Goal: Task Accomplishment & Management: Complete application form

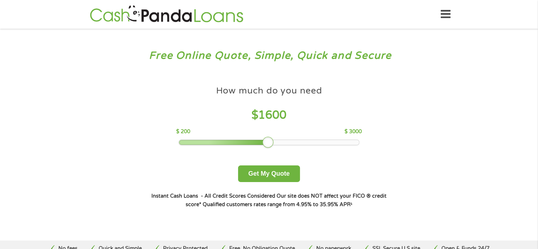
drag, startPoint x: 228, startPoint y: 142, endPoint x: 263, endPoint y: 140, distance: 35.8
click at [263, 140] on div at bounding box center [268, 142] width 11 height 11
drag, startPoint x: 267, startPoint y: 142, endPoint x: 217, endPoint y: 144, distance: 50.0
click at [217, 144] on div at bounding box center [216, 142] width 11 height 11
drag, startPoint x: 217, startPoint y: 141, endPoint x: 207, endPoint y: 140, distance: 10.4
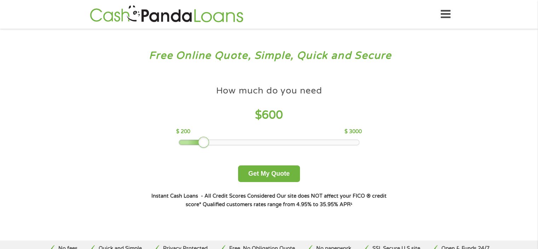
click at [207, 140] on div at bounding box center [203, 142] width 11 height 11
click at [265, 170] on button "Get My Quote" at bounding box center [269, 173] width 62 height 17
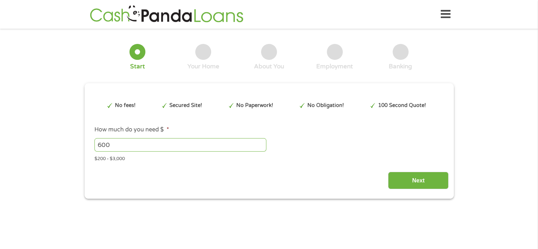
click at [259, 173] on div "Next" at bounding box center [269, 178] width 359 height 22
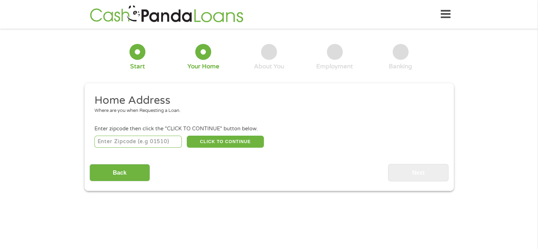
click at [126, 141] on input "number" at bounding box center [138, 142] width 87 height 12
type input "78041"
click at [234, 141] on button "CLICK TO CONTINUE" at bounding box center [225, 142] width 77 height 12
type input "78041"
type input "Laredo"
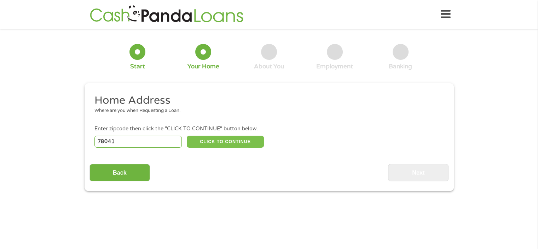
select select "[US_STATE]"
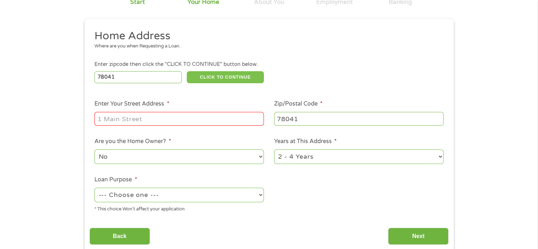
scroll to position [71, 0]
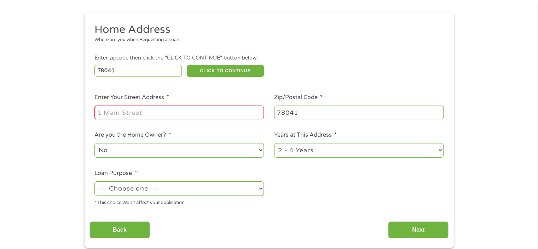
click at [120, 114] on input "Enter Your Street Address *" at bounding box center [180, 111] width 170 height 13
type input "[STREET_ADDRESS][PERSON_NAME]"
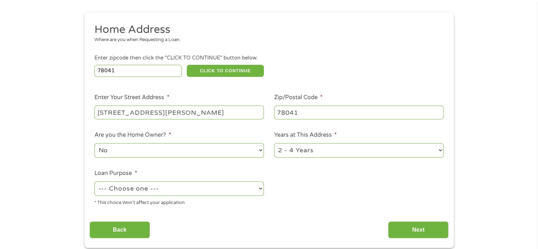
click at [440, 152] on select "1 Year or less 1 - 2 Years 2 - 4 Years Over 4 Years" at bounding box center [359, 150] width 170 height 15
select select "12months"
click at [274, 144] on select "1 Year or less 1 - 2 Years 2 - 4 Years Over 4 Years" at bounding box center [359, 150] width 170 height 15
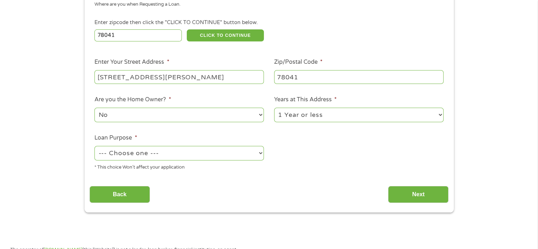
click at [260, 157] on select "--- Choose one --- Pay Bills Debt Consolidation Home Improvement Major Purchase…" at bounding box center [180, 153] width 170 height 15
select select "shorttermcash"
click at [95, 147] on select "--- Choose one --- Pay Bills Debt Consolidation Home Improvement Major Purchase…" at bounding box center [180, 153] width 170 height 15
click at [416, 195] on input "Next" at bounding box center [418, 194] width 61 height 17
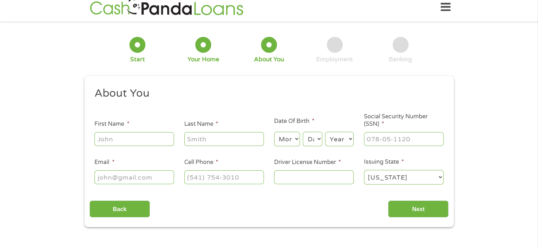
scroll to position [0, 0]
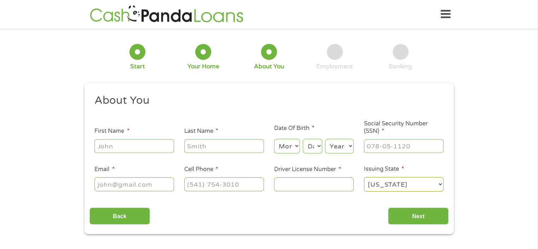
click at [115, 148] on input "First Name *" at bounding box center [135, 145] width 80 height 13
type input "[PERSON_NAME]"
type input "[EMAIL_ADDRESS][DOMAIN_NAME]"
type input "[PHONE_NUMBER]"
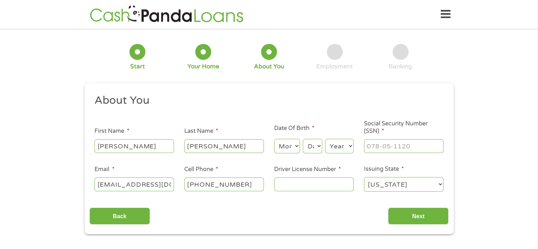
click at [295, 145] on select "Month 1 2 3 4 5 6 7 8 9 10 11 12" at bounding box center [287, 146] width 26 height 15
select select "12"
click at [274, 139] on select "Month 1 2 3 4 5 6 7 8 9 10 11 12" at bounding box center [287, 146] width 26 height 15
click at [316, 146] on select "Day 1 2 3 4 5 6 7 8 9 10 11 12 13 14 15 16 17 18 19 20 21 22 23 24 25 26 27 28 …" at bounding box center [312, 146] width 19 height 15
select select "31"
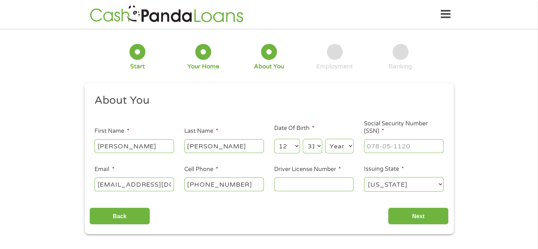
click at [303, 139] on select "Day 1 2 3 4 5 6 7 8 9 10 11 12 13 14 15 16 17 18 19 20 21 22 23 24 25 26 27 28 …" at bounding box center [312, 146] width 19 height 15
click at [347, 147] on select "Year [DATE] 2006 2005 2004 2003 2002 2001 2000 1999 1998 1997 1996 1995 1994 19…" at bounding box center [339, 146] width 29 height 15
select select "1971"
click at [325, 139] on select "Year [DATE] 2006 2005 2004 2003 2002 2001 2000 1999 1998 1997 1996 1995 1994 19…" at bounding box center [339, 146] width 29 height 15
click at [427, 151] on input "___-__-____" at bounding box center [404, 145] width 80 height 13
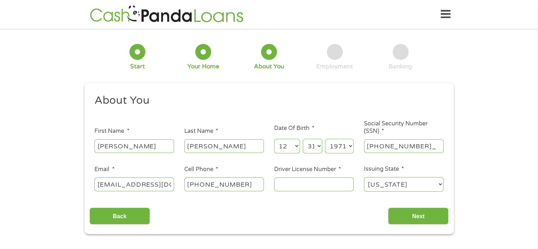
type input "458-57-1495"
click at [305, 187] on input "Driver License Number *" at bounding box center [314, 183] width 80 height 13
type input "16691339"
click at [410, 217] on input "Next" at bounding box center [418, 215] width 61 height 17
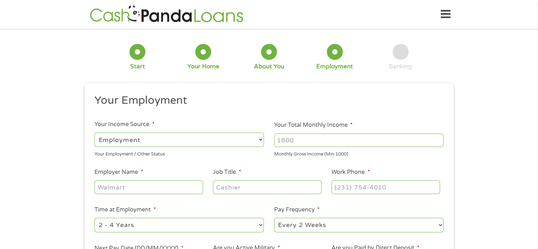
scroll to position [3, 3]
click at [259, 138] on select "--- Choose one --- Employment [DEMOGRAPHIC_DATA] Benefits" at bounding box center [180, 139] width 170 height 15
click at [95, 132] on select "--- Choose one --- Employment [DEMOGRAPHIC_DATA] Benefits" at bounding box center [180, 139] width 170 height 15
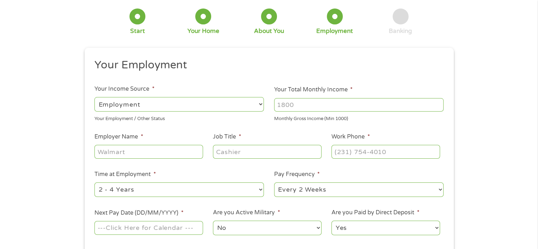
click at [152, 153] on input "Employer Name *" at bounding box center [149, 151] width 108 height 13
type input "e"
type input "EXCEL FINANCE"
click at [246, 152] on input "Job Title *" at bounding box center [267, 151] width 108 height 13
type input "MANAGER"
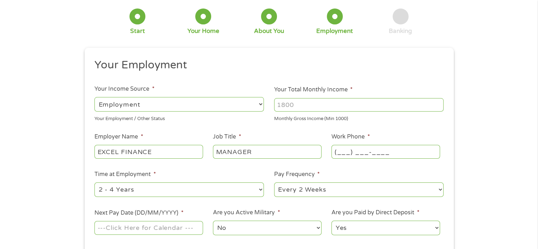
click at [398, 148] on input "(___) ___-____" at bounding box center [386, 151] width 108 height 13
type input "[PHONE_NUMBER]"
click at [261, 189] on select "--- Choose one --- 1 Year or less 1 - 2 Years 2 - 4 Years Over 4 Years" at bounding box center [180, 189] width 170 height 15
select select "60months"
click at [95, 183] on select "--- Choose one --- 1 Year or less 1 - 2 Years 2 - 4 Years Over 4 Years" at bounding box center [180, 189] width 170 height 15
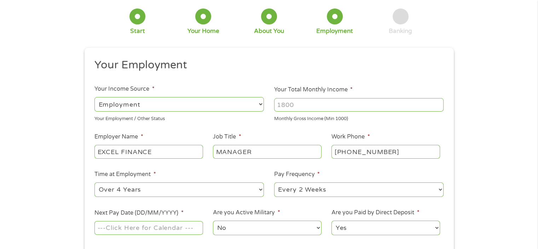
click at [439, 188] on select "--- Choose one --- Every 2 Weeks Every Week Monthly Semi-Monthly" at bounding box center [359, 189] width 170 height 15
click at [274, 183] on select "--- Choose one --- Every 2 Weeks Every Week Monthly Semi-Monthly" at bounding box center [359, 189] width 170 height 15
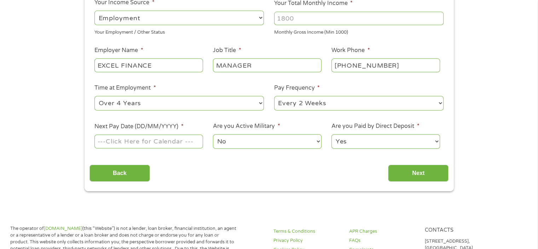
scroll to position [142, 0]
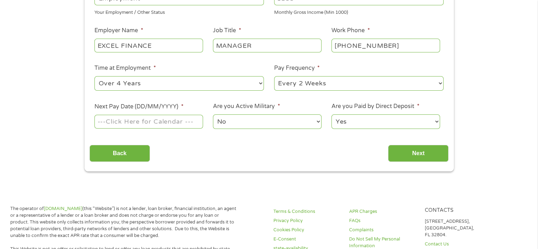
click at [172, 122] on input "Next Pay Date (DD/MM/YYYY) *" at bounding box center [149, 121] width 108 height 13
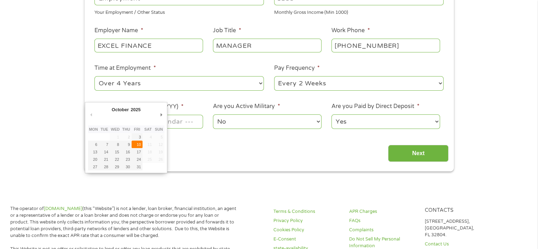
type input "[DATE]"
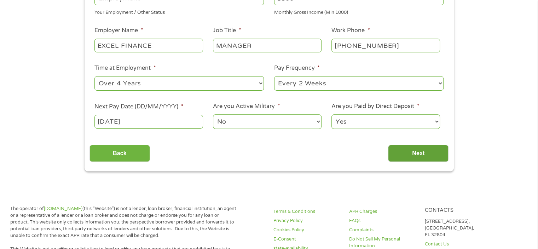
click at [418, 156] on input "Next" at bounding box center [418, 153] width 61 height 17
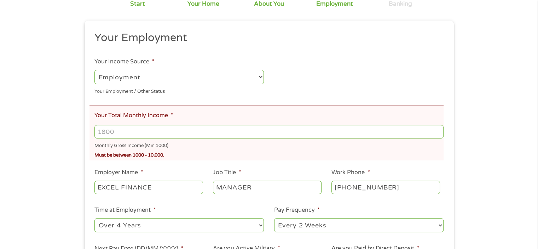
scroll to position [106, 0]
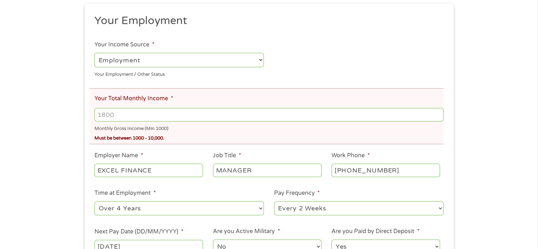
click at [129, 119] on input "Your Total Monthly Income *" at bounding box center [269, 114] width 349 height 13
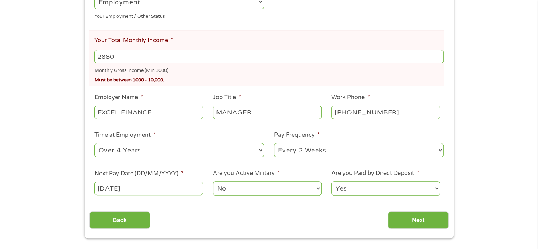
scroll to position [177, 0]
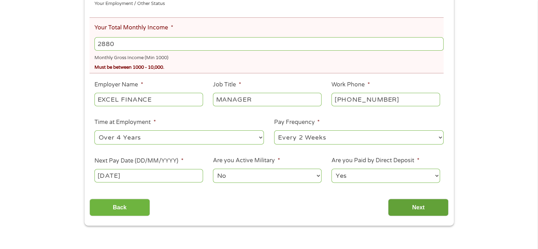
type input "2880"
click at [424, 211] on input "Next" at bounding box center [418, 207] width 61 height 17
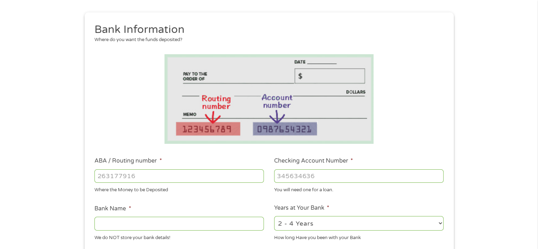
scroll to position [106, 0]
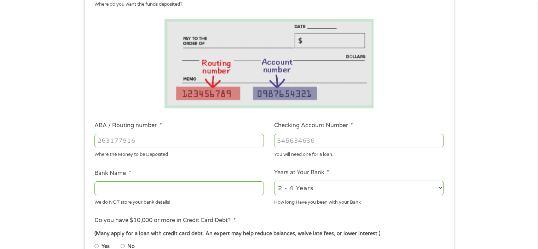
click at [144, 143] on input "ABA / Routing number *" at bounding box center [180, 140] width 170 height 13
type input "111906271"
type input "FIRST NATIONAL BANK [US_STATE]"
type input "111906271"
click at [337, 140] on input "Checking Account Number *" at bounding box center [359, 140] width 170 height 13
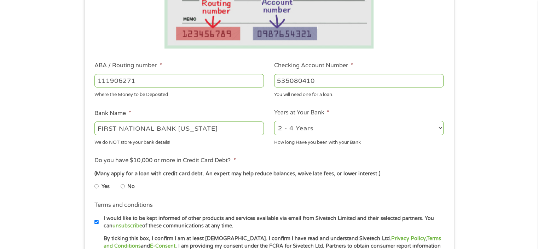
scroll to position [177, 0]
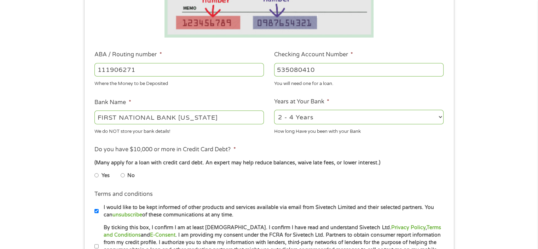
type input "535080410"
click at [439, 116] on select "2 - 4 Years 6 - 12 Months 1 - 2 Years Over 4 Years" at bounding box center [359, 117] width 170 height 15
select select "24months"
click at [274, 110] on select "2 - 4 Years 6 - 12 Months 1 - 2 Years Over 4 Years" at bounding box center [359, 117] width 170 height 15
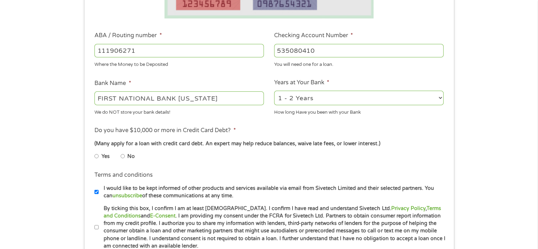
scroll to position [212, 0]
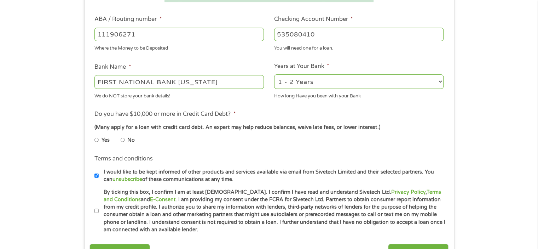
click at [121, 141] on input "No" at bounding box center [123, 139] width 4 height 11
radio input "true"
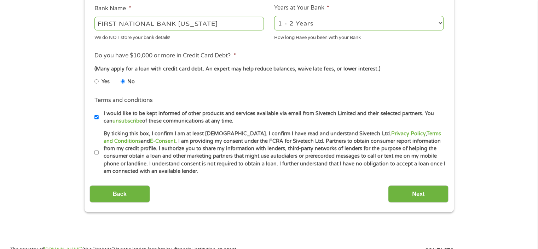
scroll to position [283, 0]
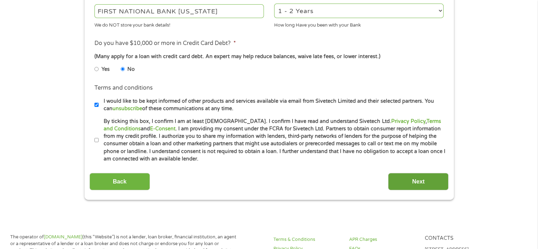
click at [412, 181] on input "Next" at bounding box center [418, 181] width 61 height 17
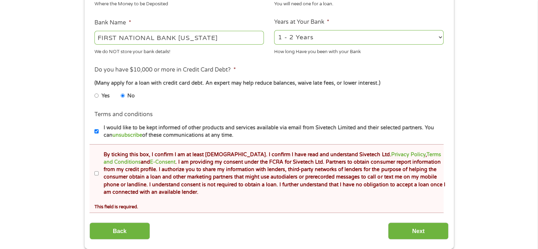
click at [97, 172] on input "By ticking this box, I confirm I am at least [DEMOGRAPHIC_DATA]. I confirm I ha…" at bounding box center [97, 173] width 4 height 11
checkbox input "true"
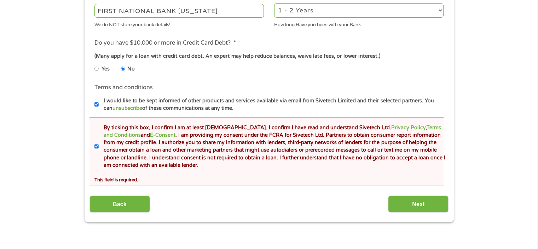
scroll to position [354, 0]
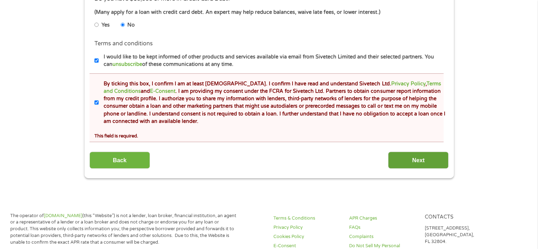
click at [411, 160] on input "Next" at bounding box center [418, 160] width 61 height 17
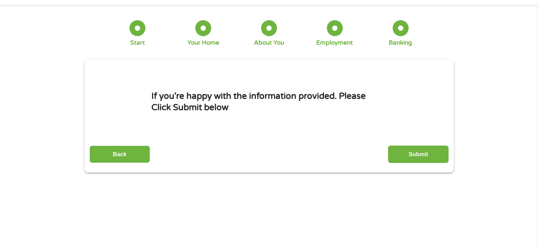
scroll to position [0, 0]
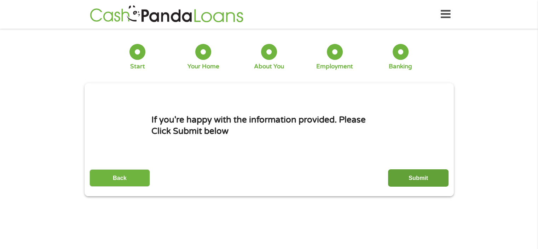
click at [428, 175] on input "Submit" at bounding box center [418, 177] width 61 height 17
